Goal: Check status

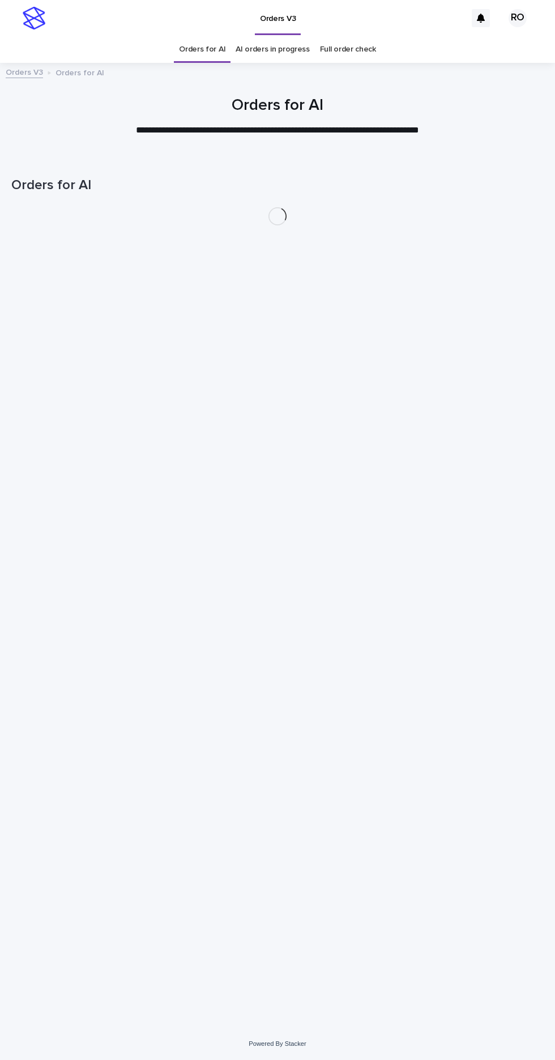
scroll to position [36, 0]
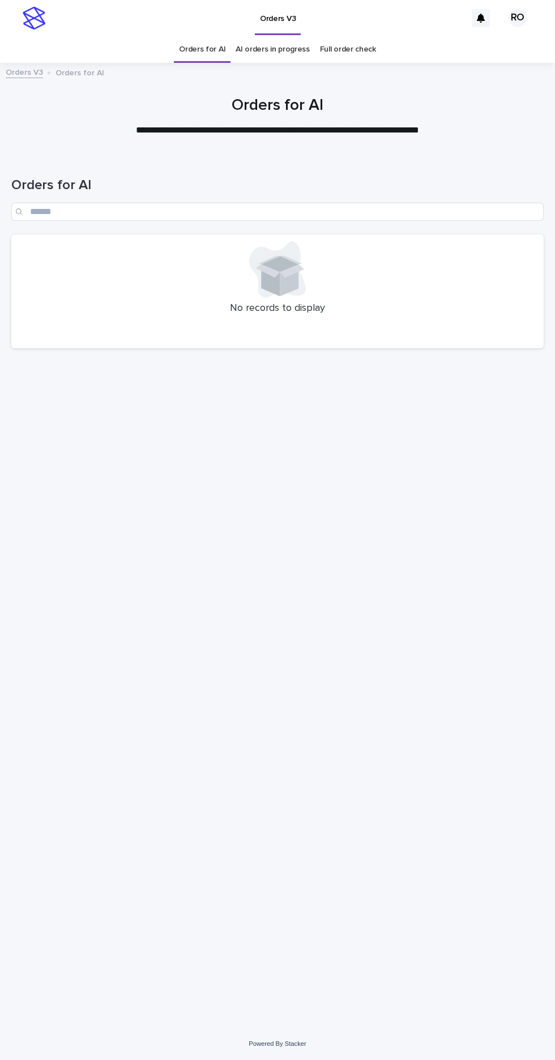
click at [262, 36] on link "AI orders in progress" at bounding box center [273, 49] width 74 height 27
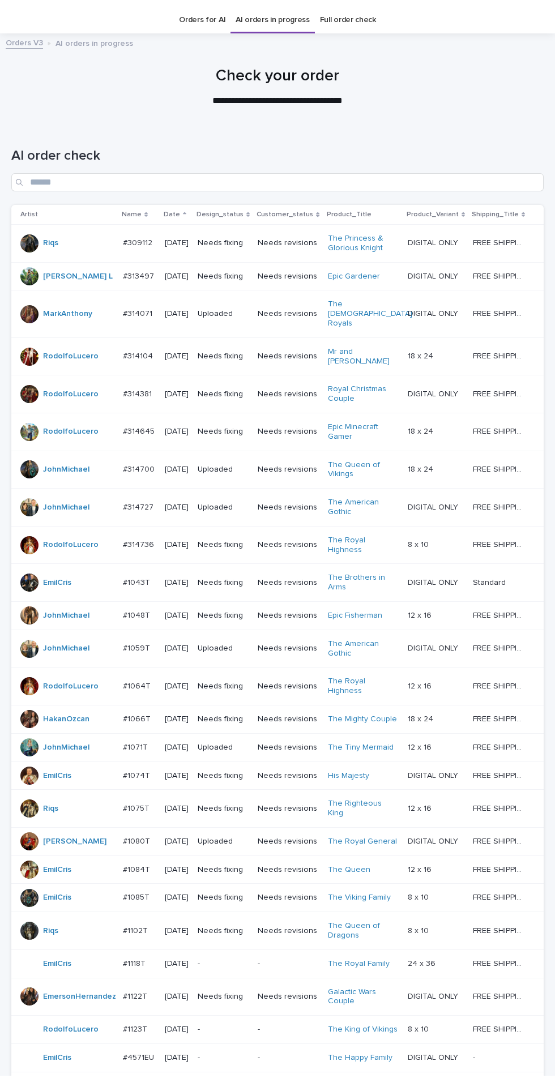
scroll to position [46, 0]
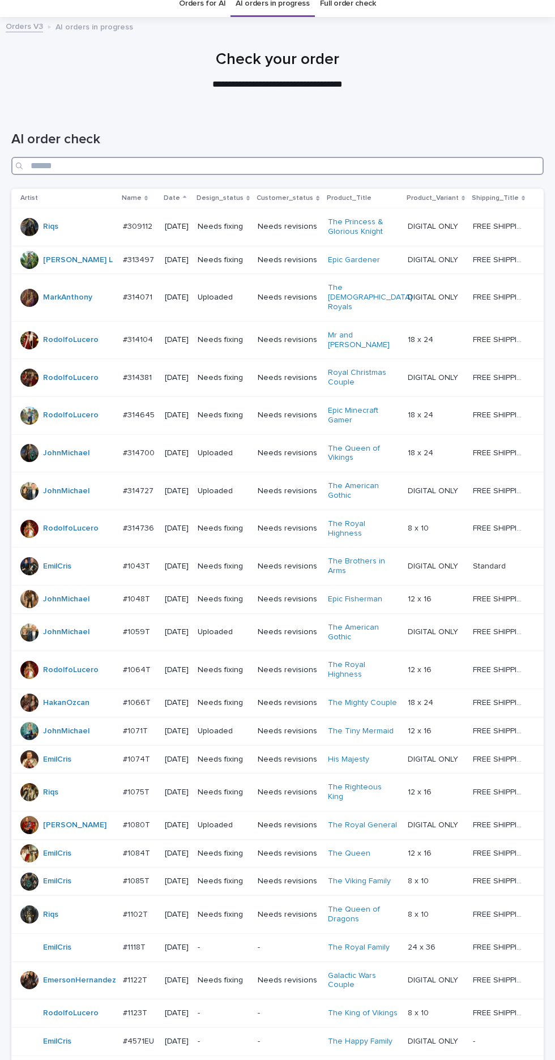
click at [262, 157] on input "Search" at bounding box center [277, 166] width 532 height 18
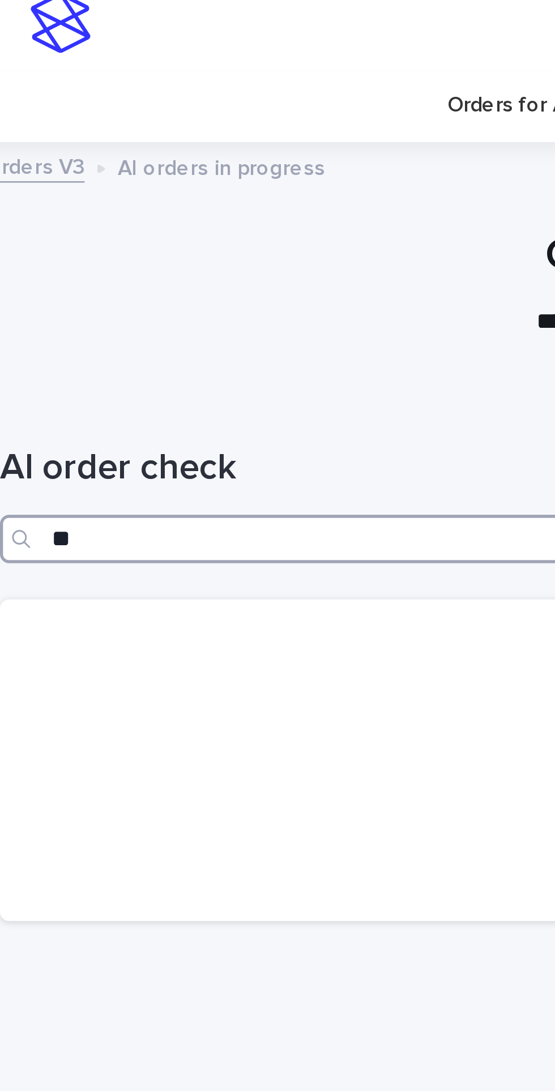
scroll to position [82, 0]
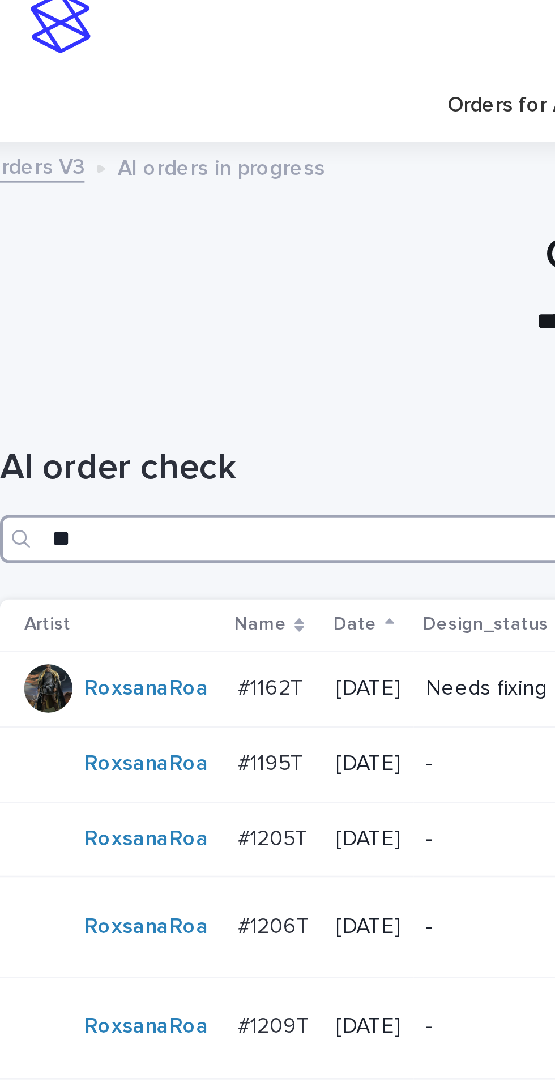
type input "**"
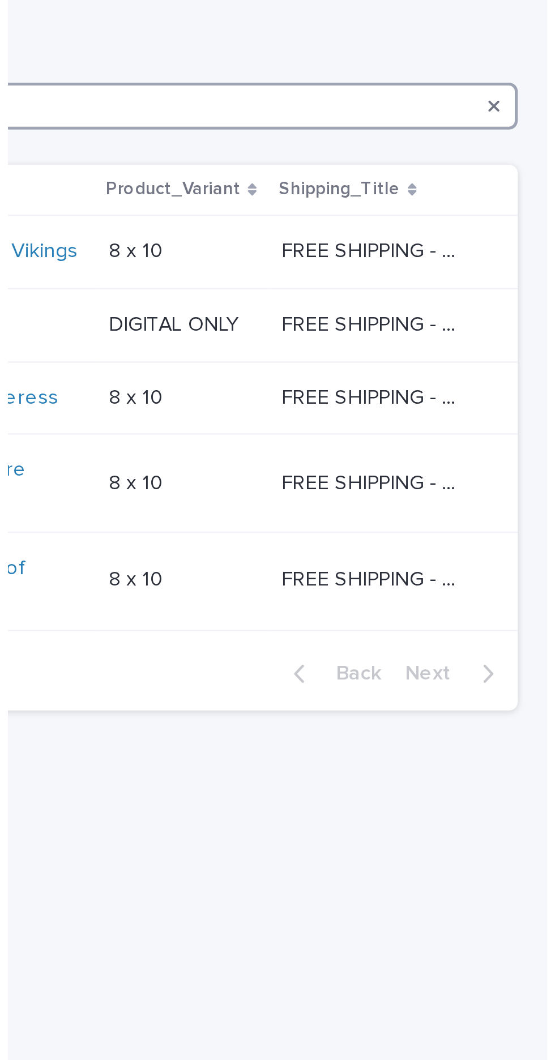
scroll to position [0, 0]
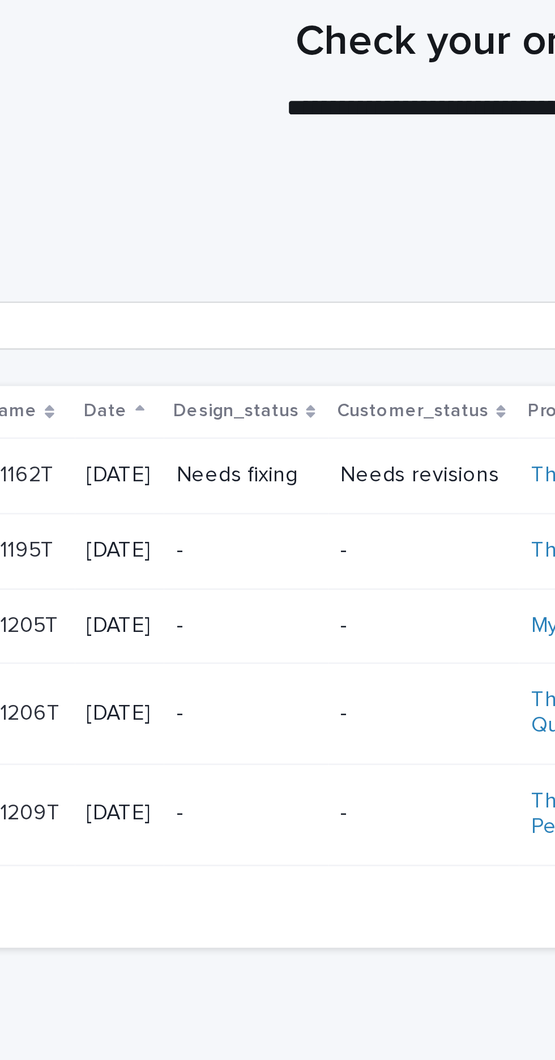
click at [221, 263] on p "Needs fixing" at bounding box center [197, 268] width 53 height 10
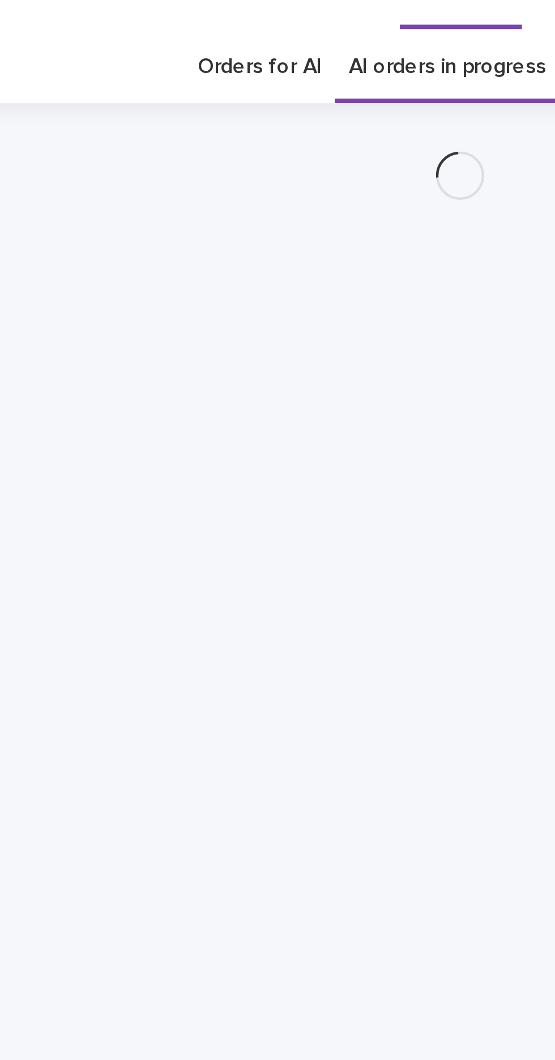
scroll to position [36, 0]
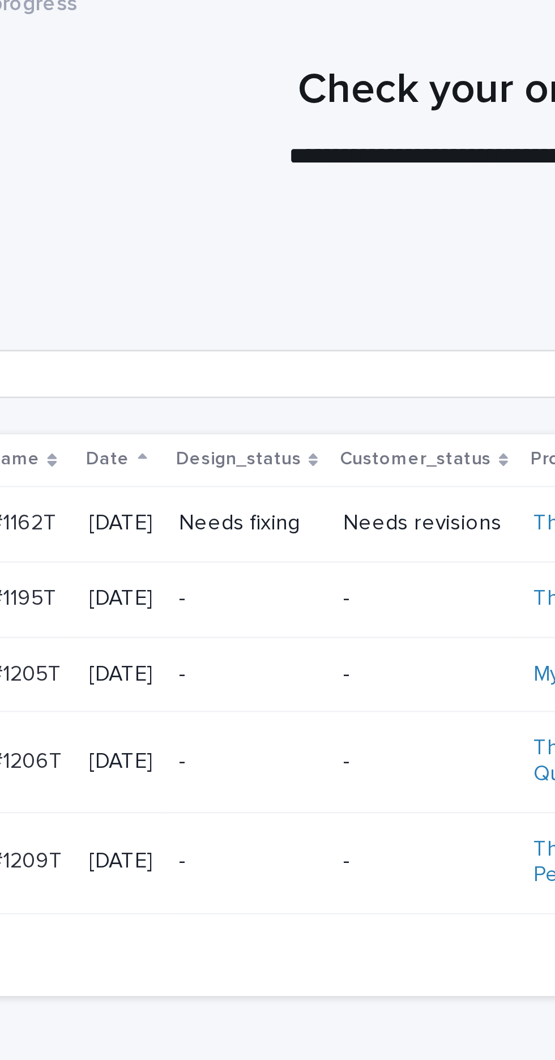
click at [245, 292] on p "-" at bounding box center [264, 297] width 62 height 10
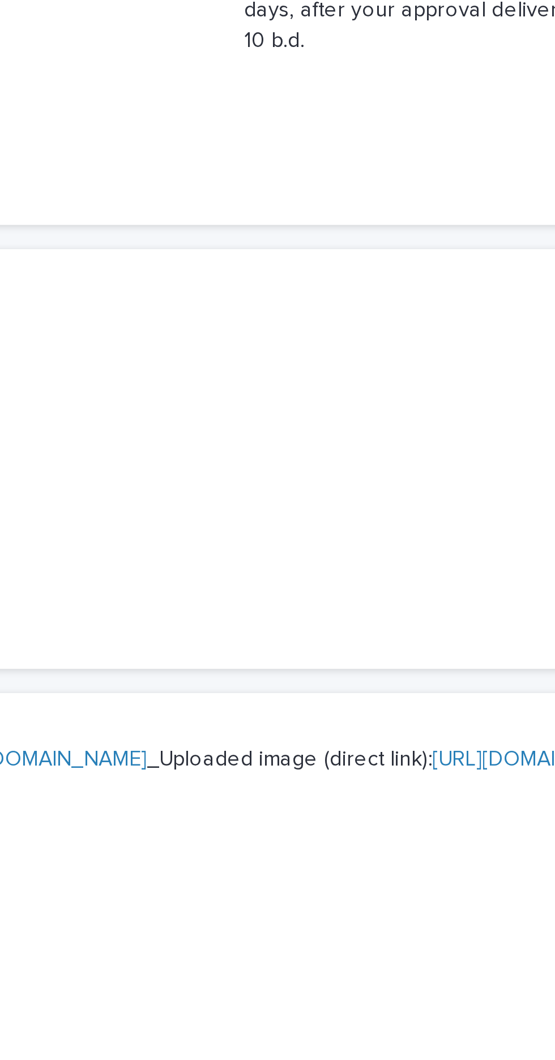
click at [159, 494] on link "[URL][DOMAIN_NAME]" at bounding box center [119, 498] width 80 height 8
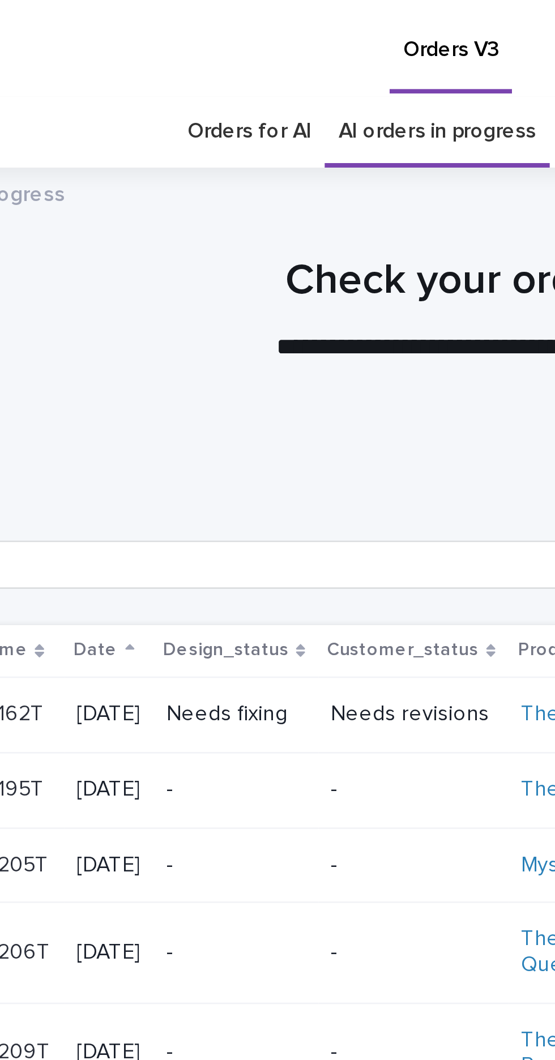
click at [219, 320] on p "-" at bounding box center [197, 325] width 53 height 10
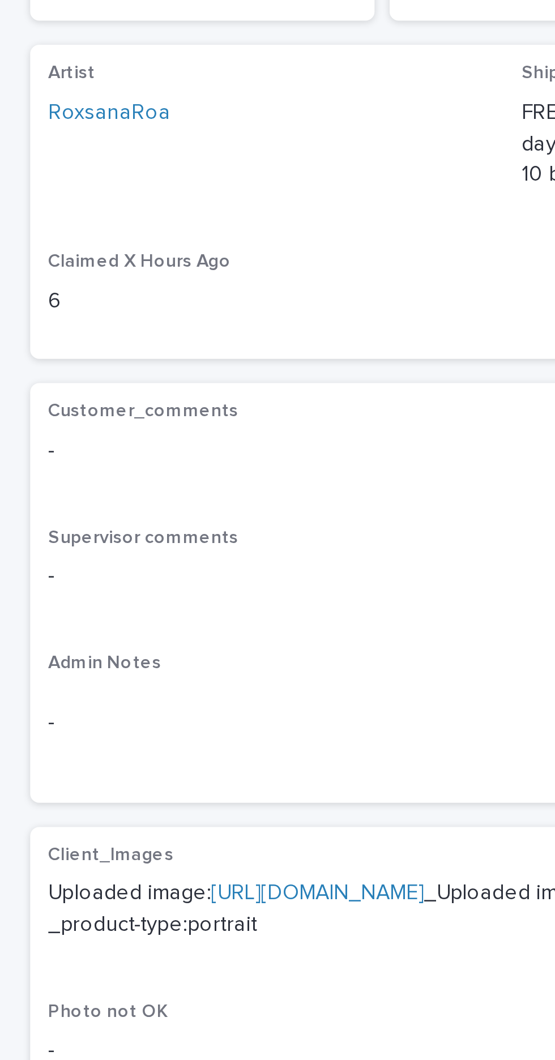
click at [107, 494] on link "[URL][DOMAIN_NAME]" at bounding box center [119, 498] width 80 height 8
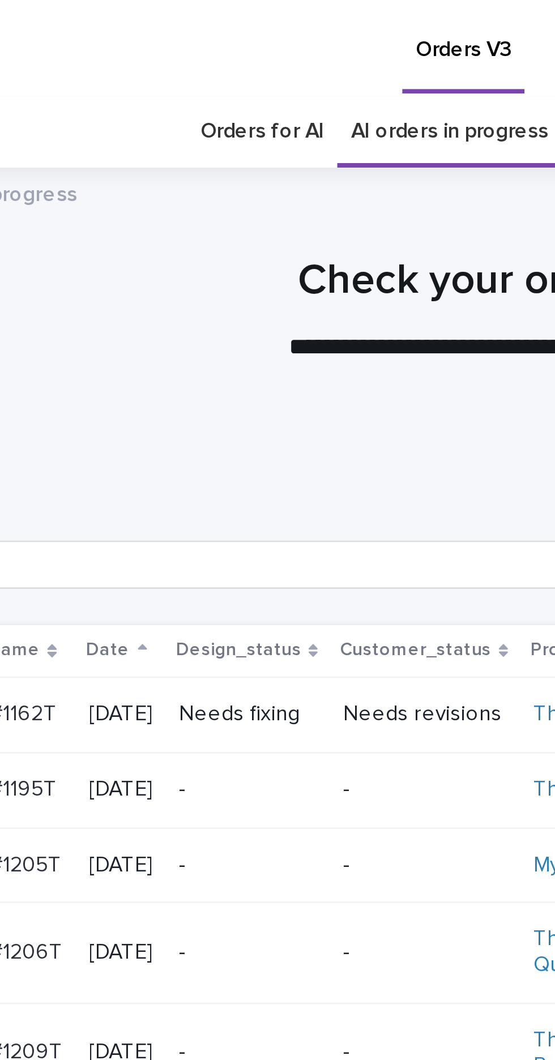
click at [208, 350] on div "-" at bounding box center [197, 356] width 53 height 12
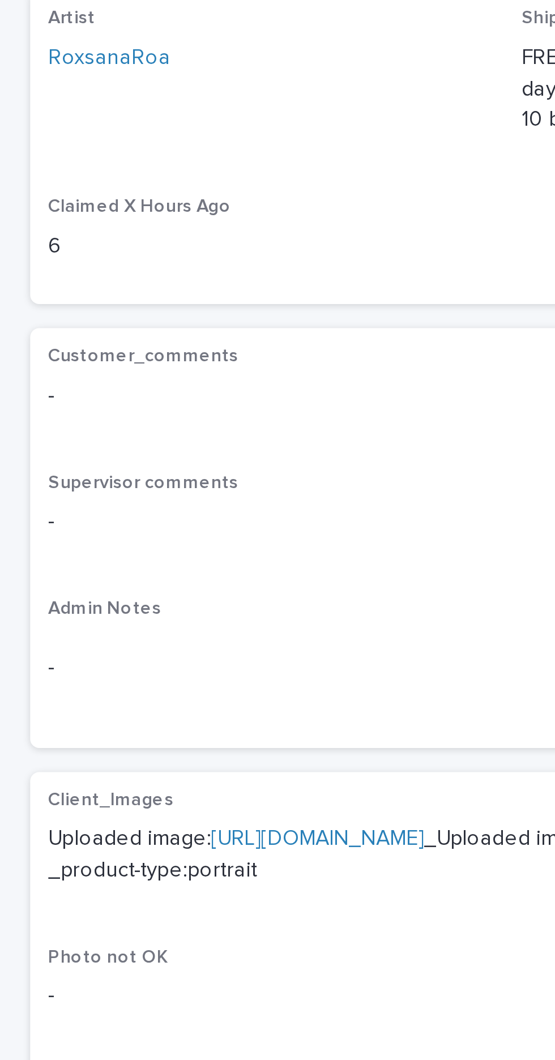
click at [118, 494] on link "[URL][DOMAIN_NAME]" at bounding box center [119, 498] width 80 height 8
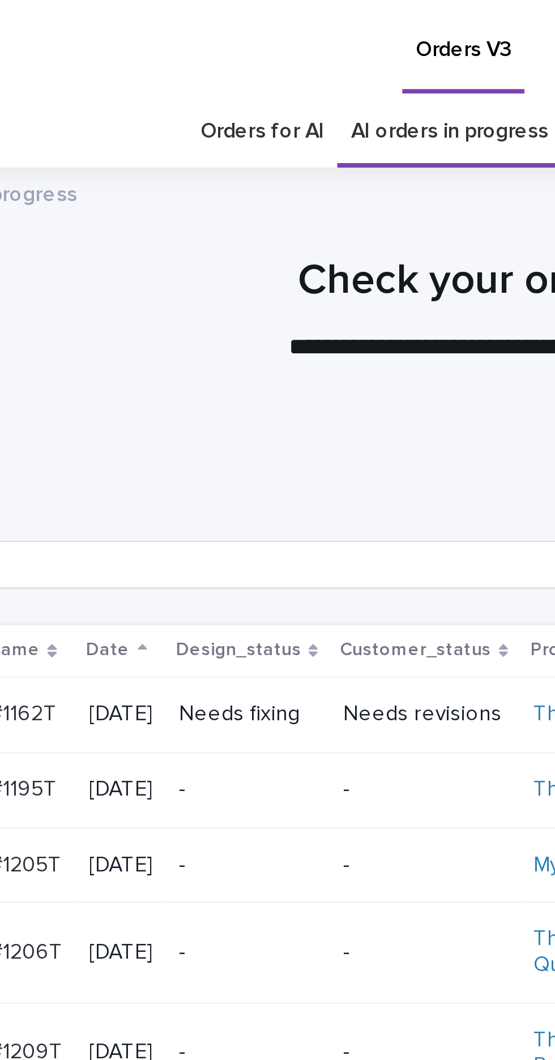
click at [215, 292] on p "-" at bounding box center [197, 297] width 53 height 10
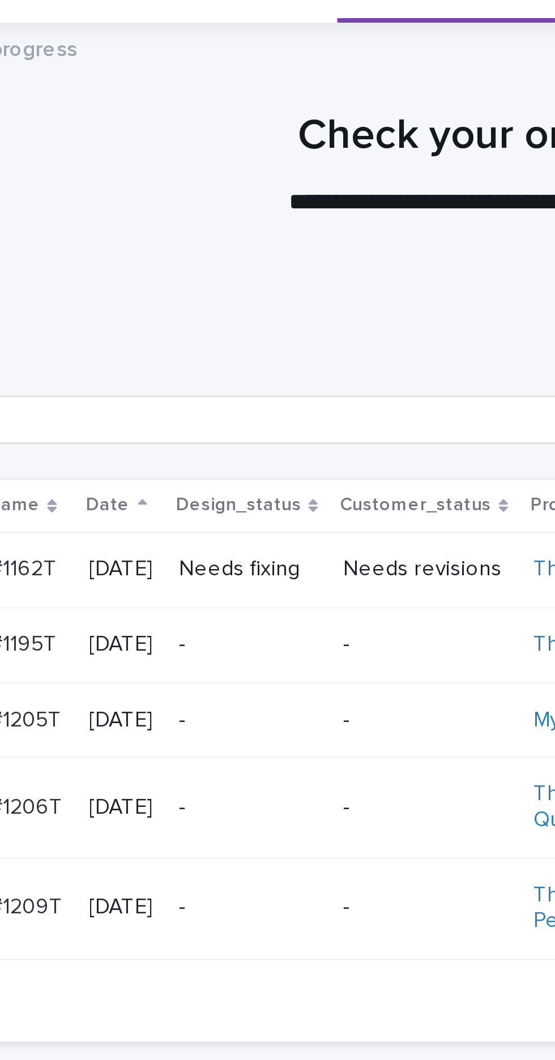
click at [242, 376] on td "-" at bounding box center [263, 395] width 71 height 38
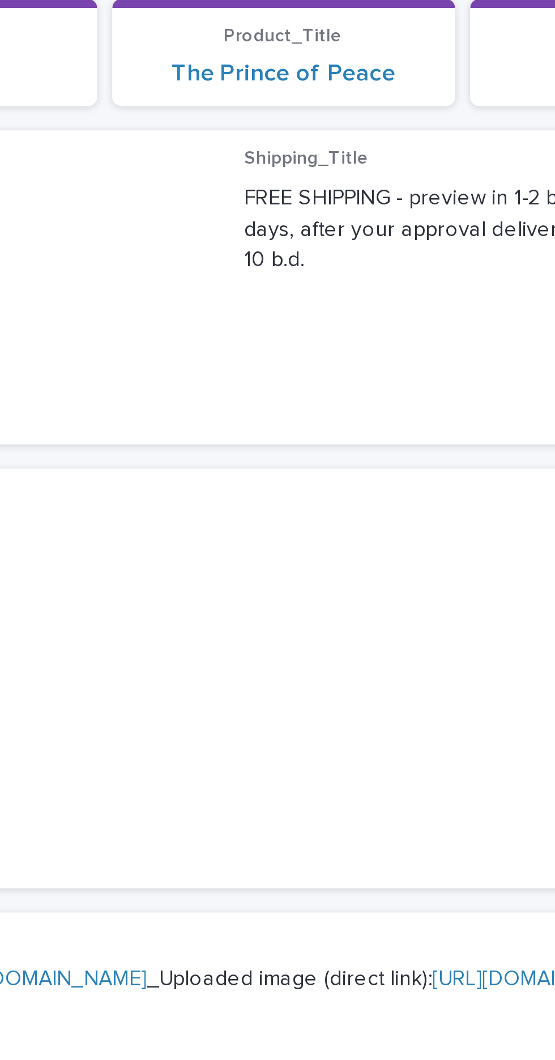
click at [159, 494] on link "[URL][DOMAIN_NAME]" at bounding box center [119, 498] width 80 height 8
